Goal: Information Seeking & Learning: Learn about a topic

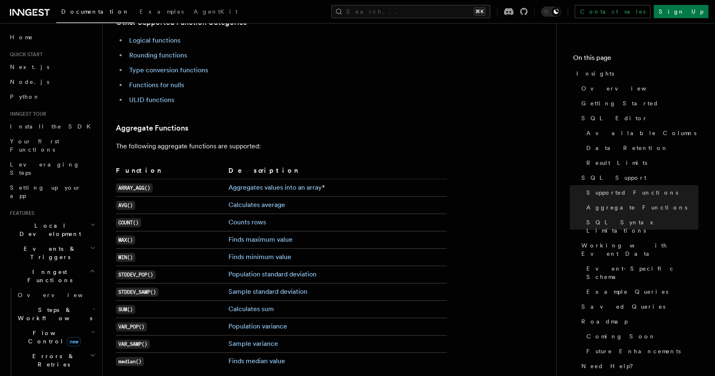
scroll to position [199, 0]
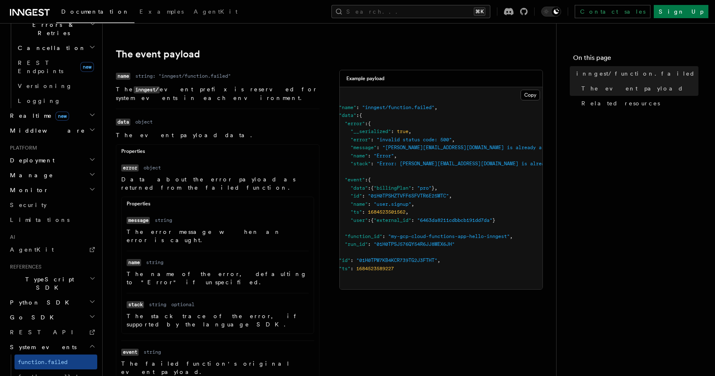
scroll to position [180, 0]
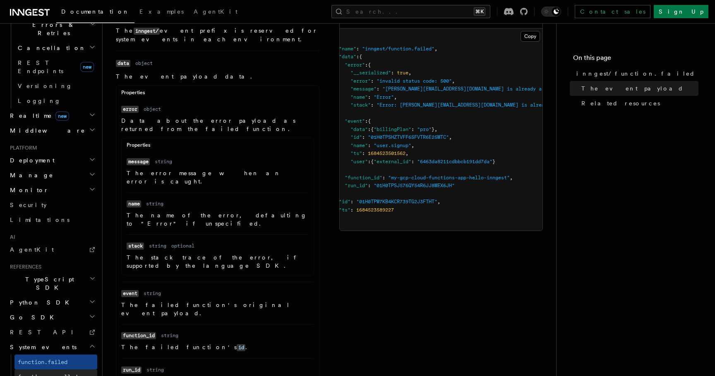
click at [46, 374] on span "function.cancelled" at bounding box center [48, 377] width 60 height 7
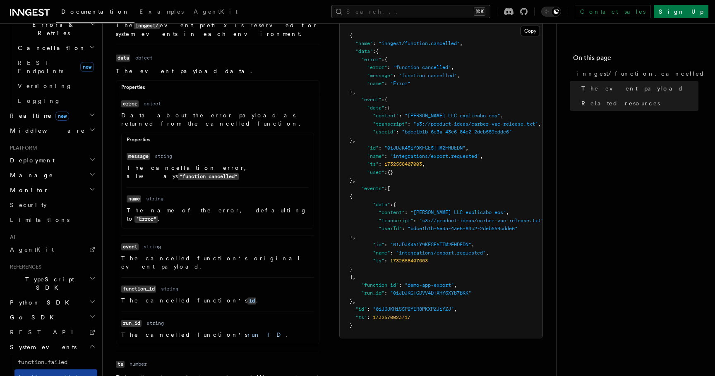
click at [36, 370] on link "function.cancelled" at bounding box center [55, 377] width 83 height 15
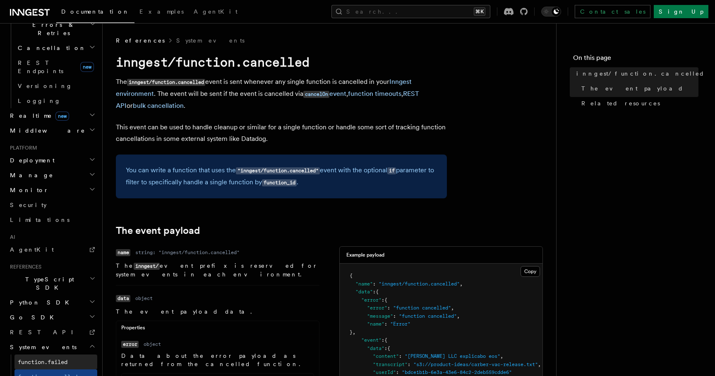
click at [38, 359] on span "function.failed" at bounding box center [43, 362] width 50 height 7
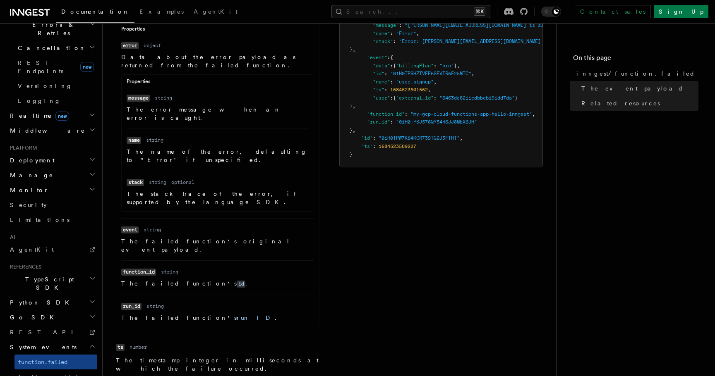
scroll to position [229, 0]
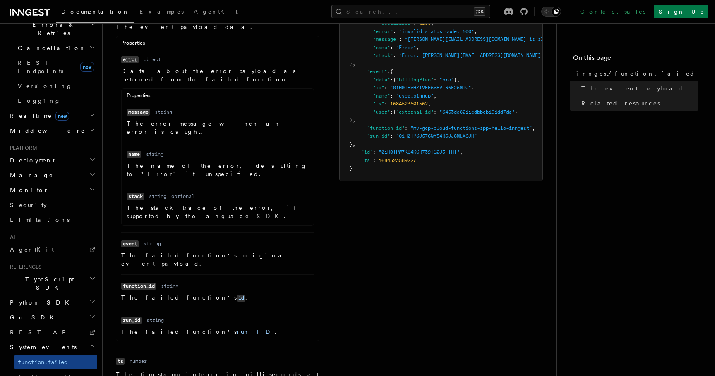
click at [249, 304] on div "Properties Name error Type object Description Data about the error payload as r…" at bounding box center [218, 189] width 204 height 306
